Goal: Task Accomplishment & Management: Manage account settings

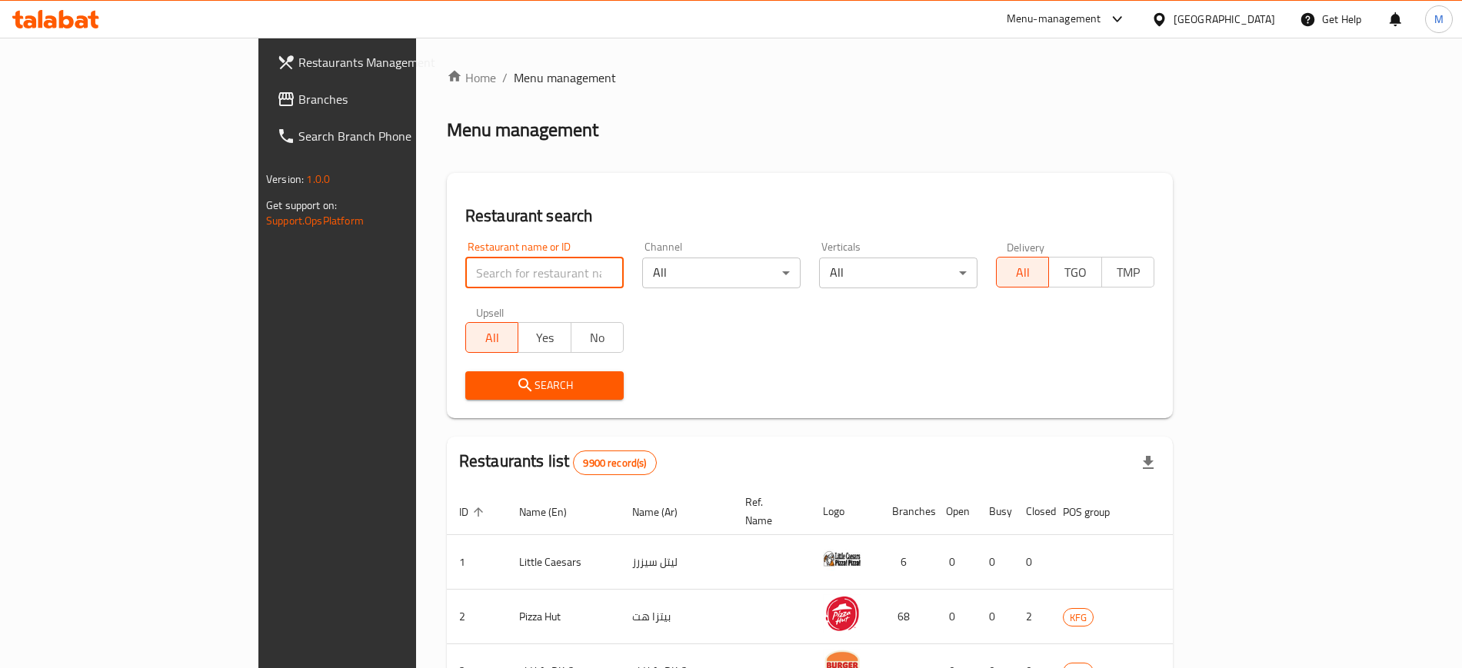
click at [465, 281] on input "search" at bounding box center [544, 273] width 158 height 31
type input "703457"
click button "Search" at bounding box center [544, 386] width 158 height 28
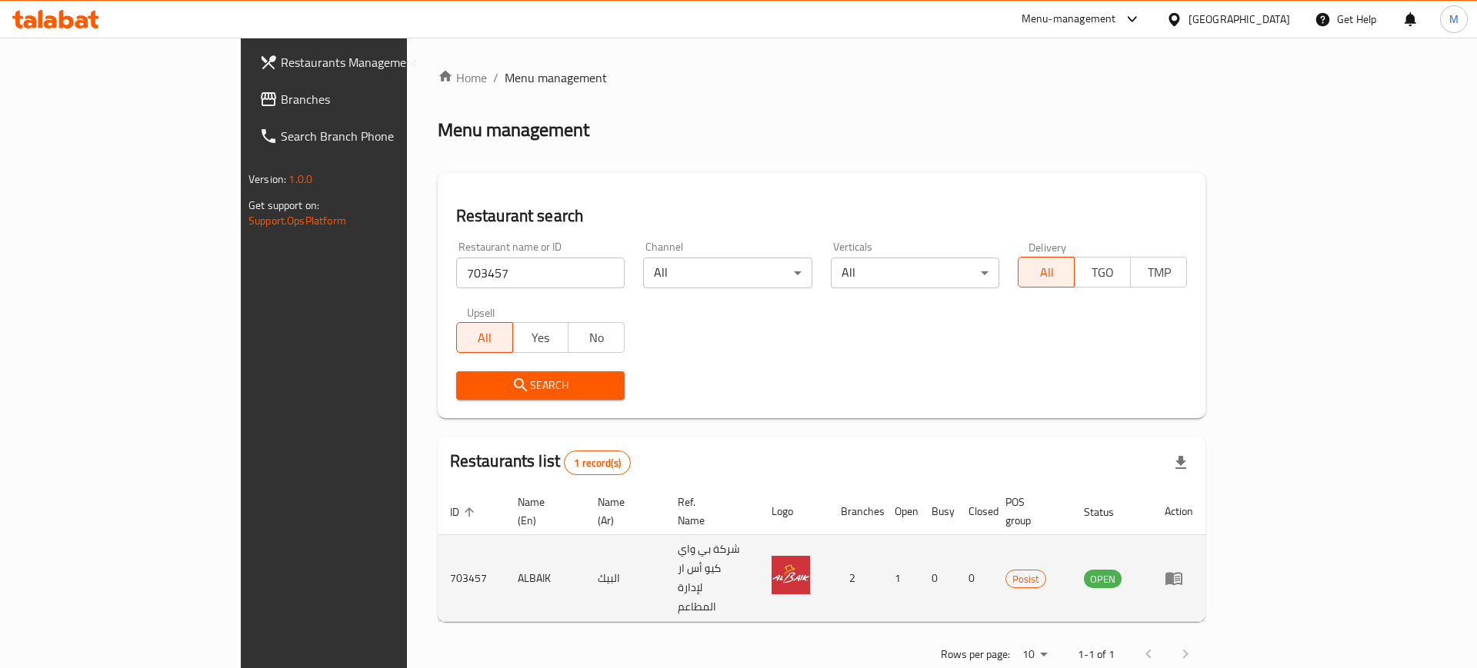
click at [438, 546] on td "703457" at bounding box center [472, 578] width 68 height 87
copy td "703457"
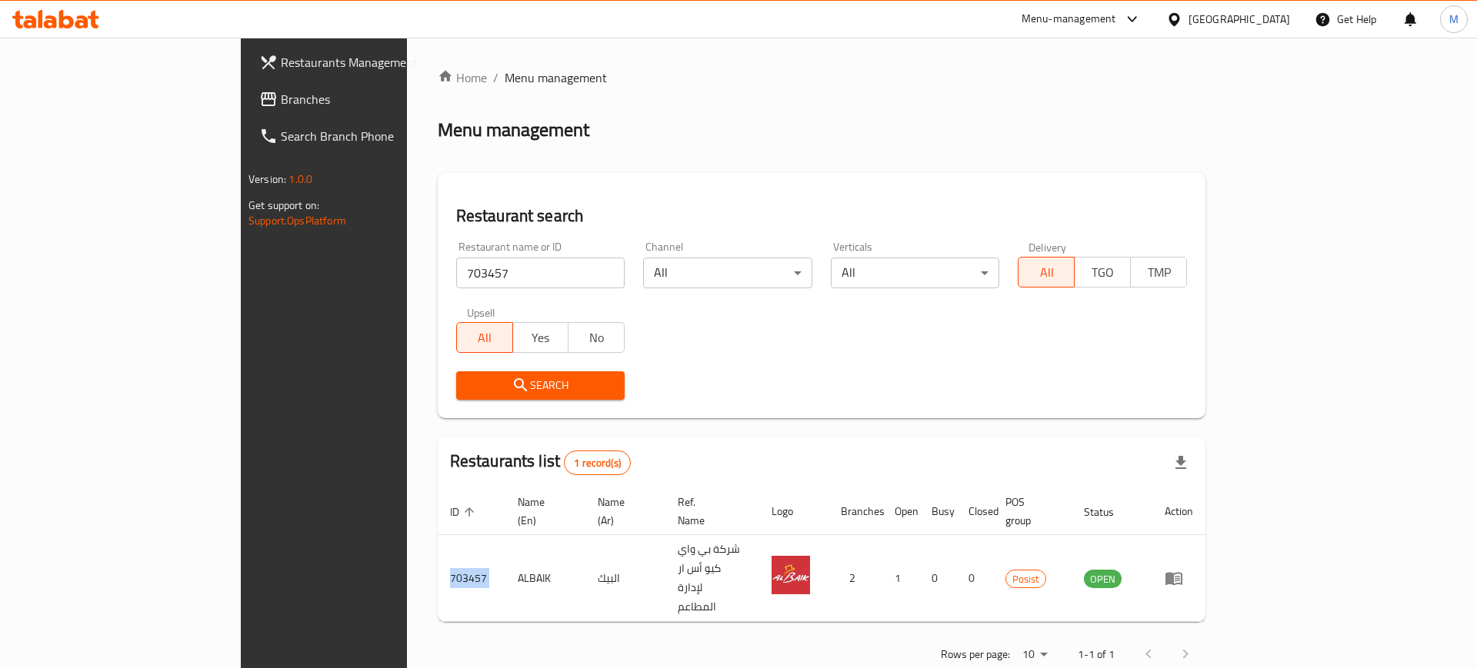
copy td "703457"
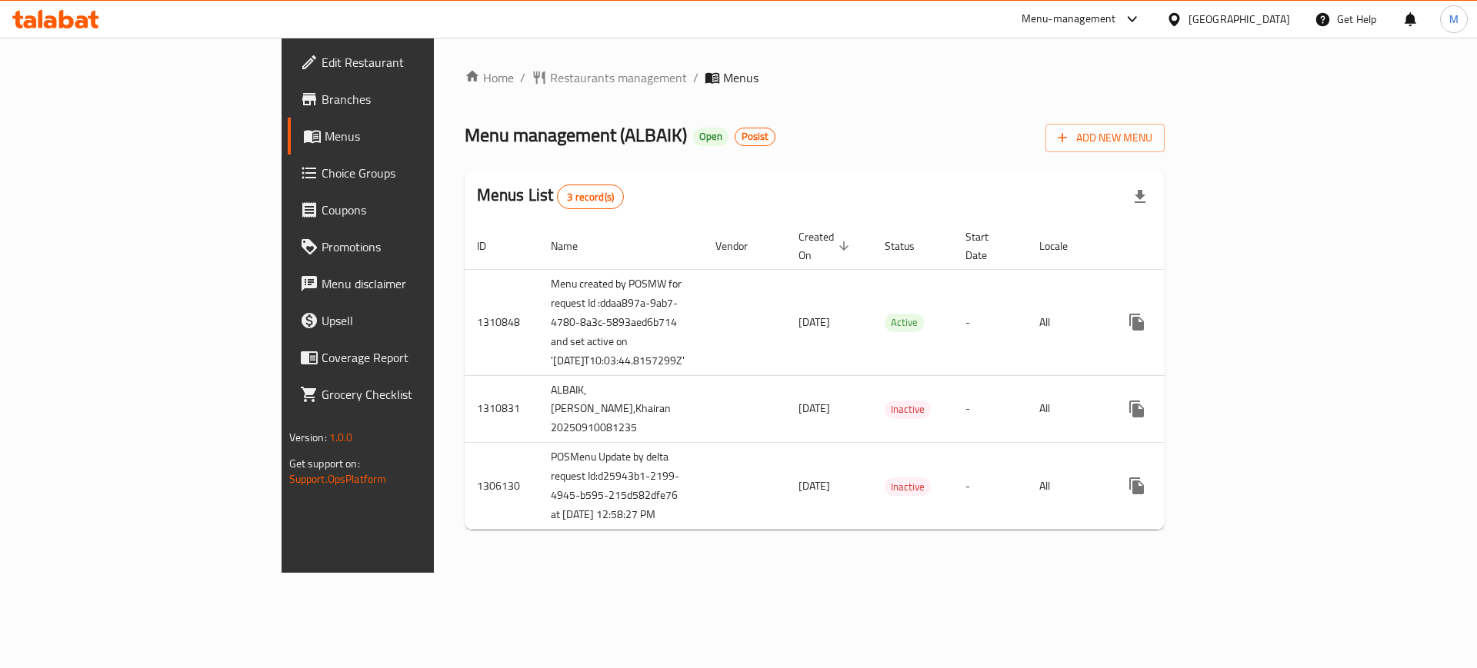
click at [1116, 12] on div "Menu-management" at bounding box center [1069, 19] width 95 height 18
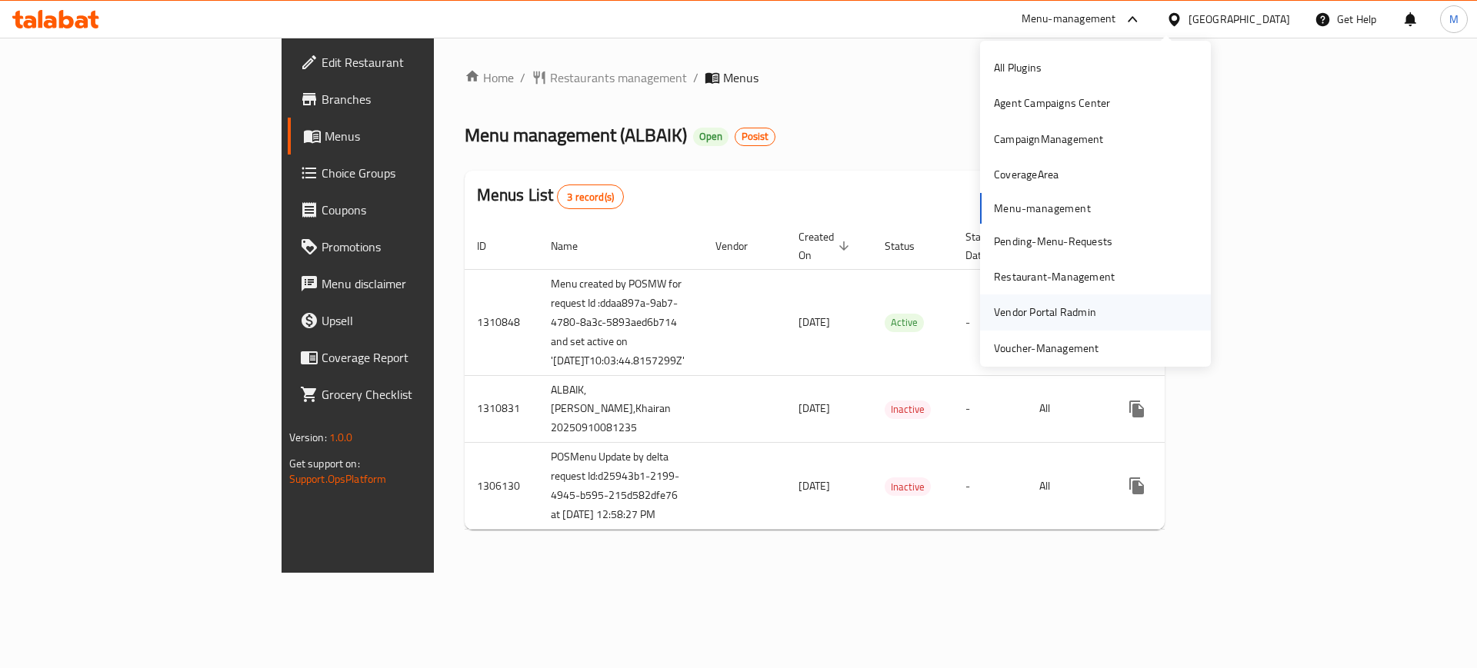
click at [1052, 317] on div "Vendor Portal Radmin" at bounding box center [1045, 312] width 102 height 17
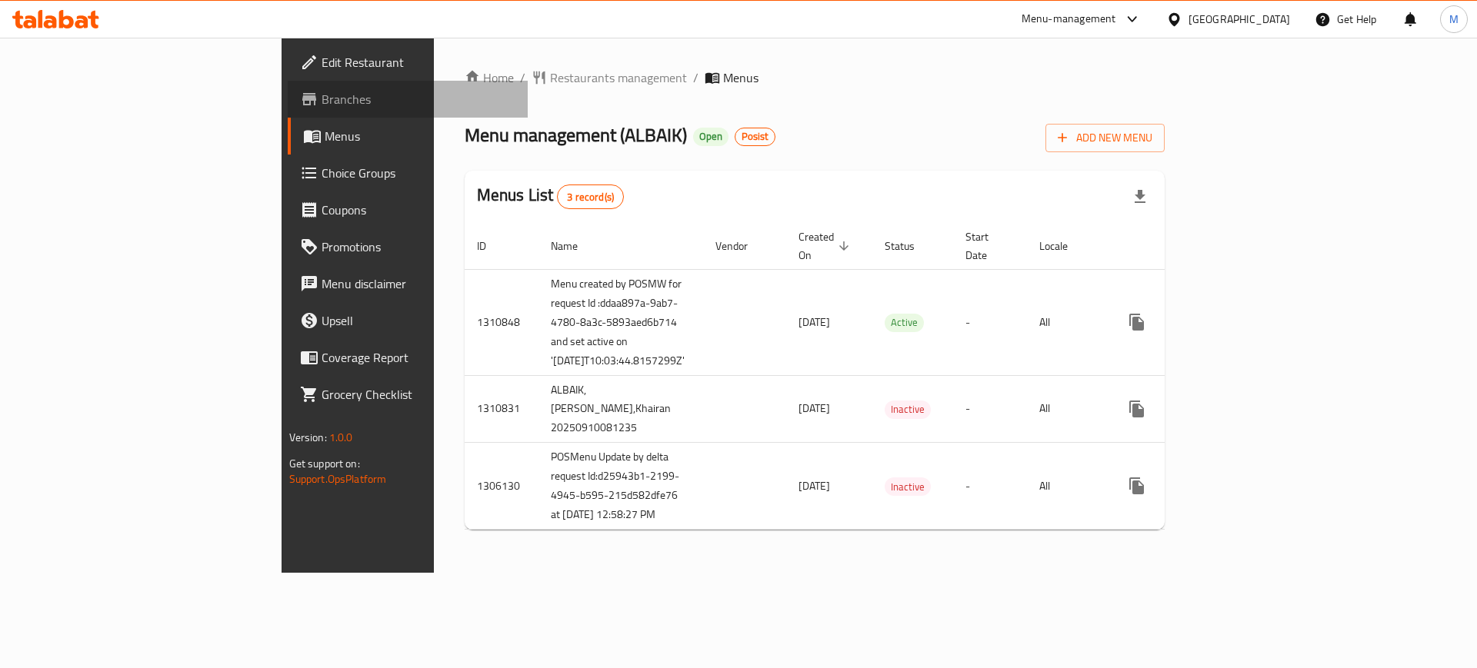
click at [288, 112] on link "Branches" at bounding box center [408, 99] width 241 height 37
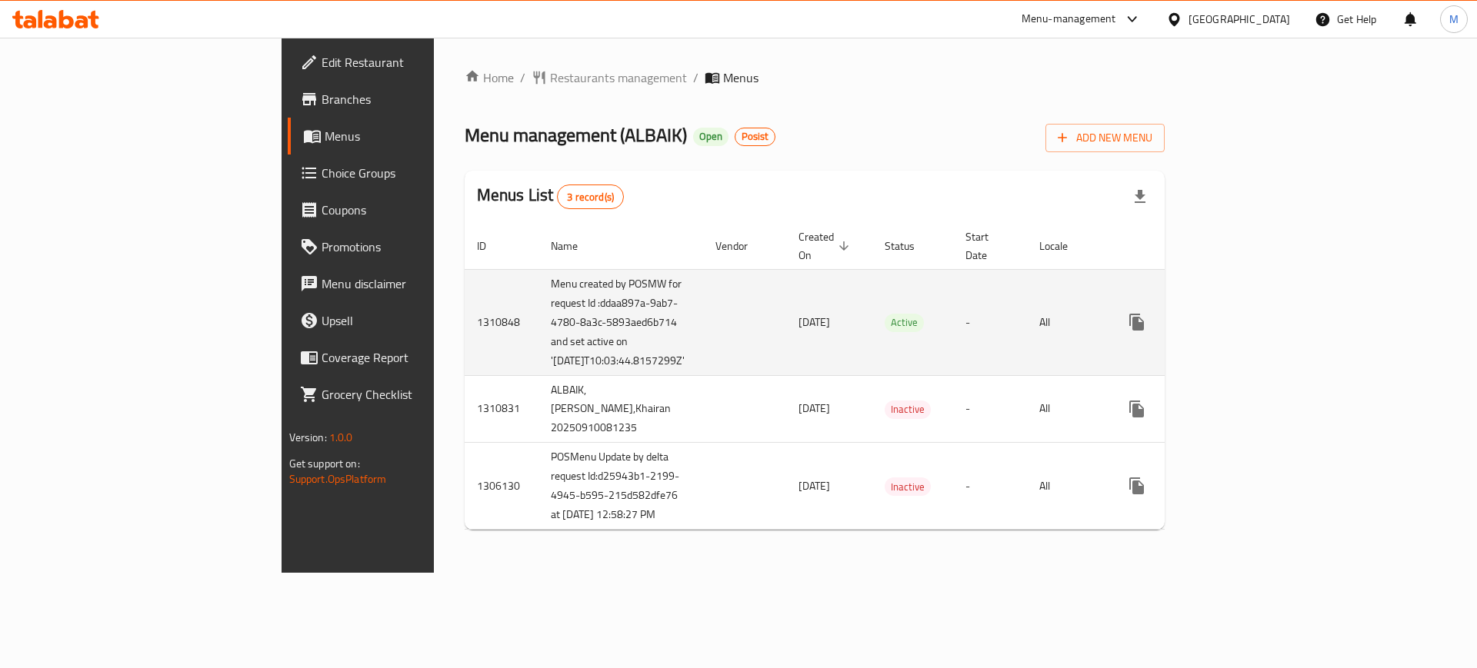
click at [1278, 317] on td "enhanced table" at bounding box center [1192, 322] width 172 height 106
click at [1257, 317] on icon "enhanced table" at bounding box center [1247, 322] width 18 height 18
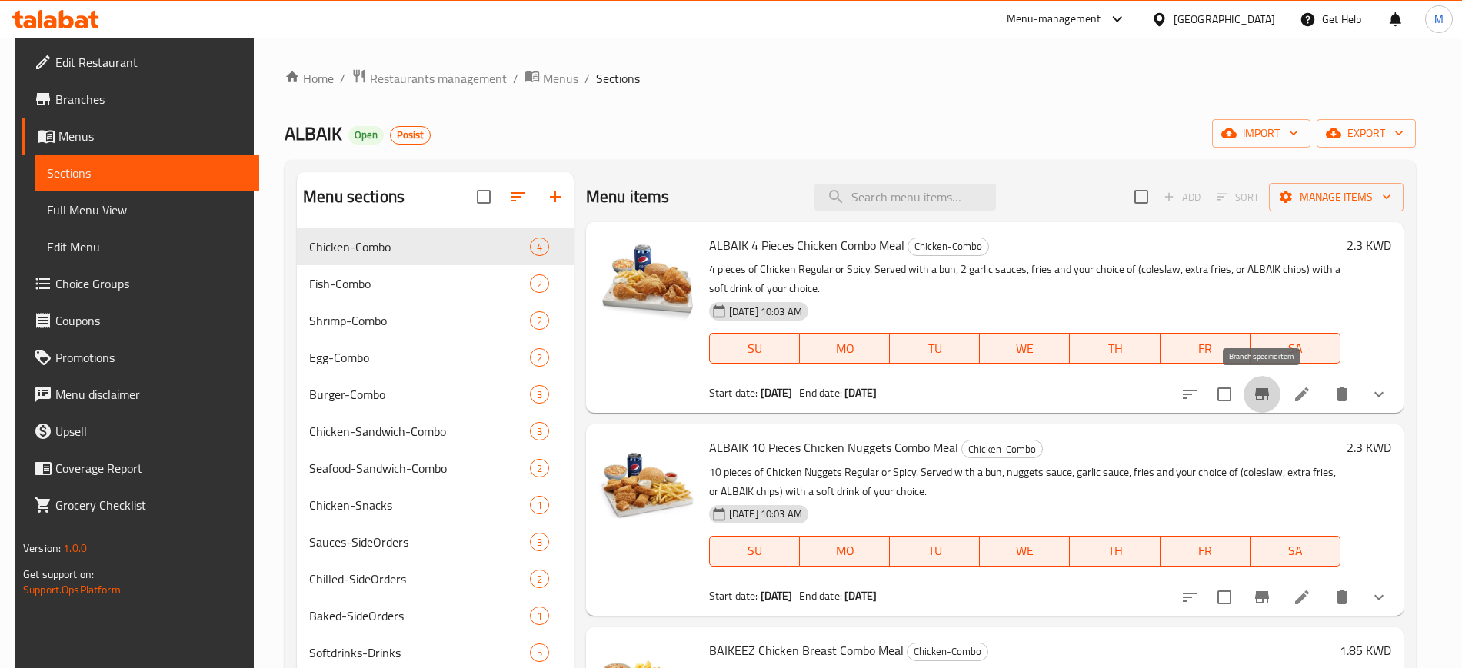
click at [1262, 394] on icon "Branch-specific-item" at bounding box center [1262, 394] width 14 height 12
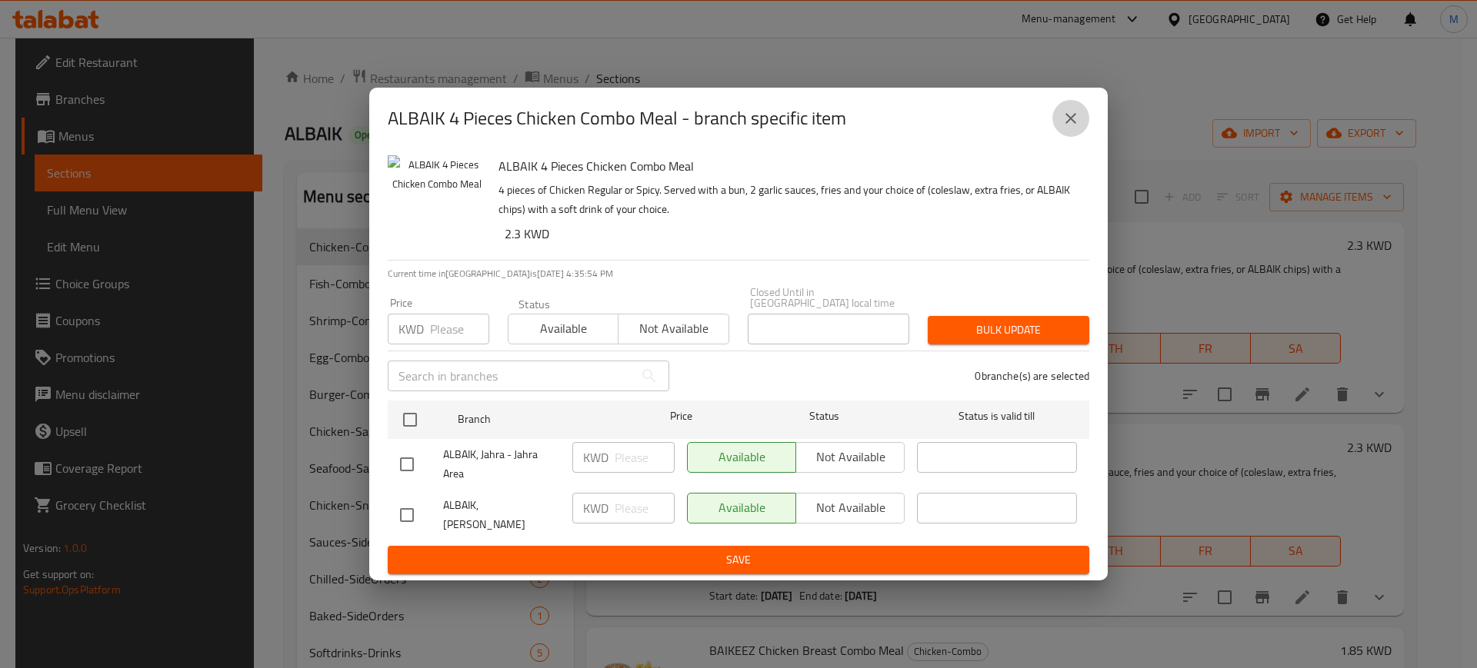
click at [1073, 124] on icon "close" at bounding box center [1070, 118] width 11 height 11
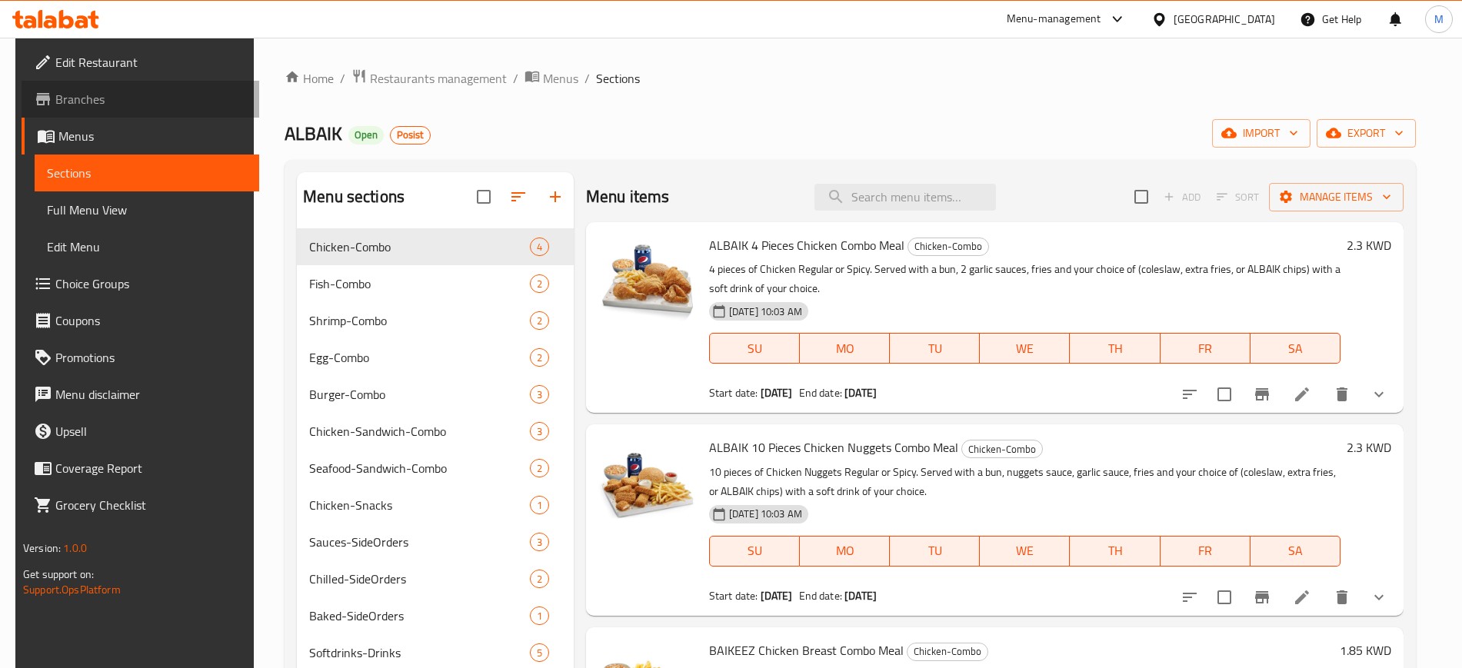
click at [95, 104] on span "Branches" at bounding box center [151, 99] width 192 height 18
